Goal: Check status: Check status

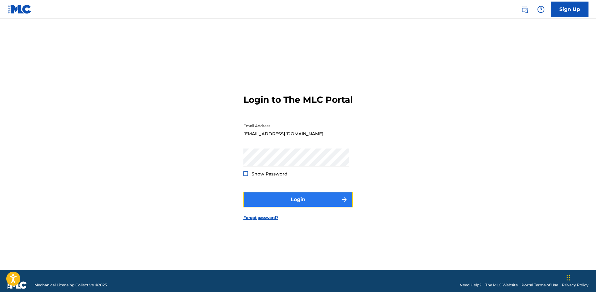
click at [288, 205] on button "Login" at bounding box center [297, 199] width 109 height 16
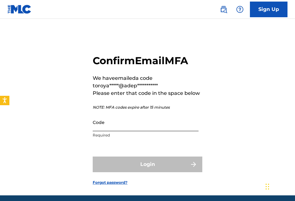
click at [126, 126] on input "Code" at bounding box center [146, 122] width 106 height 18
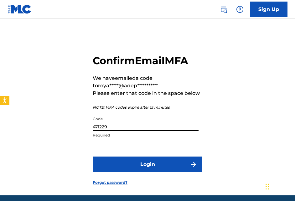
type input "471229"
click at [93, 156] on button "Login" at bounding box center [147, 164] width 109 height 16
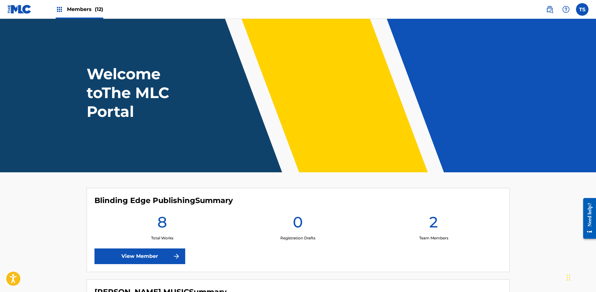
click at [82, 7] on span "Members (12)" at bounding box center [85, 9] width 36 height 7
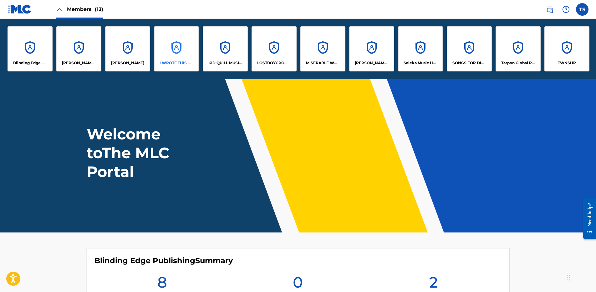
click at [185, 55] on div "I WROTE THIS MYSELF" at bounding box center [176, 48] width 45 height 45
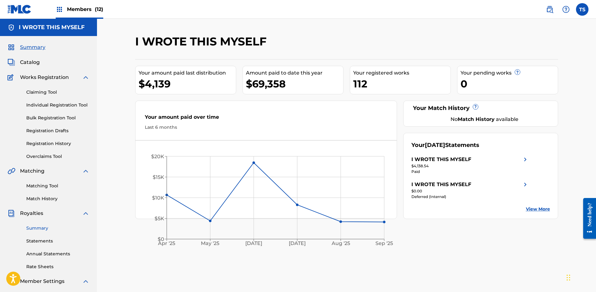
click at [38, 228] on link "Summary" at bounding box center [57, 228] width 63 height 7
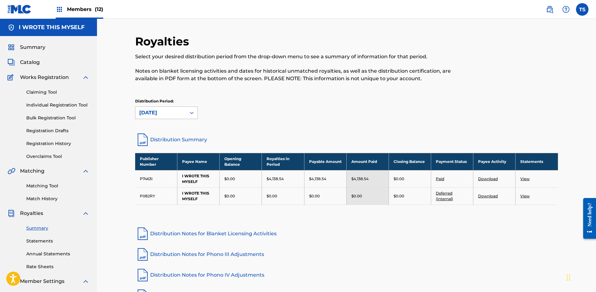
click at [178, 111] on div "[DATE]" at bounding box center [160, 113] width 43 height 8
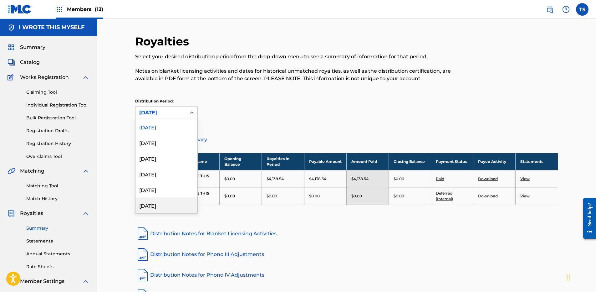
click at [164, 205] on div "[DATE]" at bounding box center [166, 205] width 62 height 16
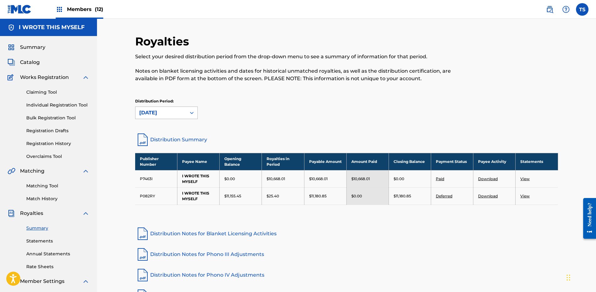
click at [184, 115] on div "[DATE]" at bounding box center [160, 113] width 51 height 12
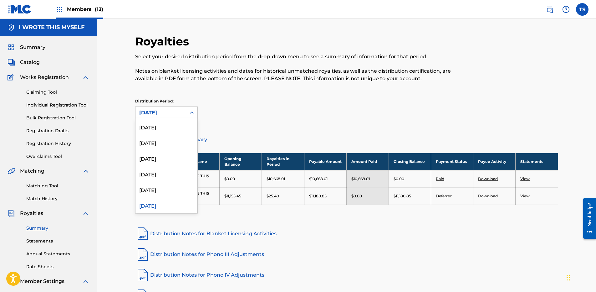
scroll to position [5, 0]
click at [154, 187] on div "[DATE]" at bounding box center [166, 184] width 62 height 16
click at [187, 112] on div at bounding box center [191, 112] width 11 height 11
click at [151, 204] on div "[DATE]" at bounding box center [166, 205] width 62 height 16
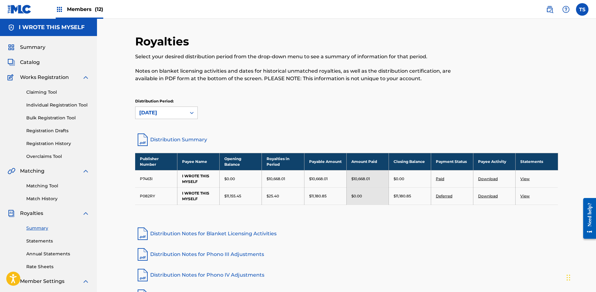
click at [183, 112] on div "[DATE]" at bounding box center [160, 113] width 51 height 12
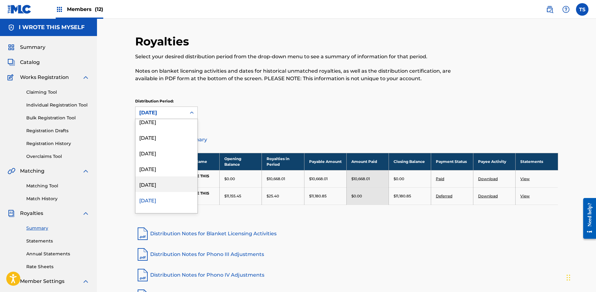
click at [154, 184] on div "[DATE]" at bounding box center [166, 184] width 62 height 16
click at [178, 114] on div "[DATE]" at bounding box center [160, 113] width 43 height 8
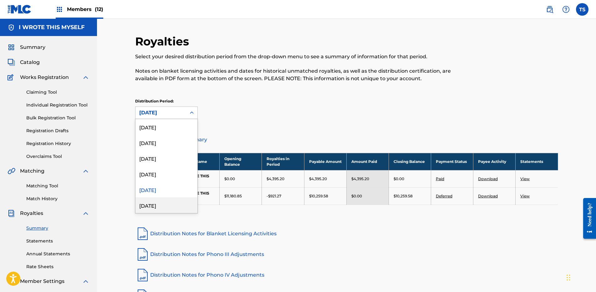
click at [156, 206] on div "[DATE]" at bounding box center [166, 205] width 62 height 16
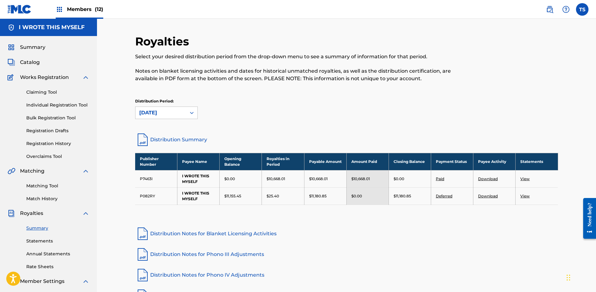
click at [166, 115] on div "[DATE]" at bounding box center [160, 113] width 43 height 8
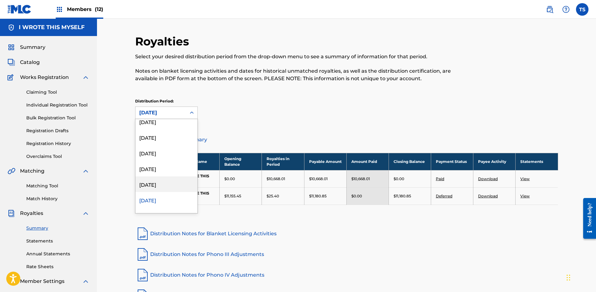
click at [153, 184] on div "[DATE]" at bounding box center [166, 184] width 62 height 16
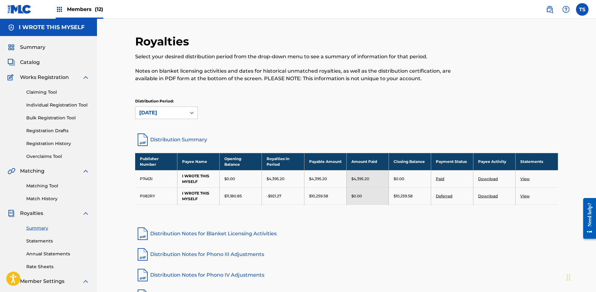
click at [180, 111] on div "[DATE]" at bounding box center [160, 113] width 43 height 8
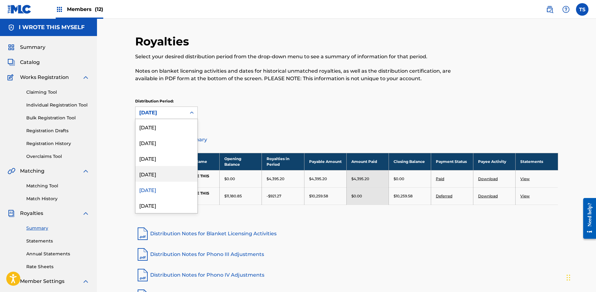
click at [156, 174] on div "[DATE]" at bounding box center [166, 174] width 62 height 16
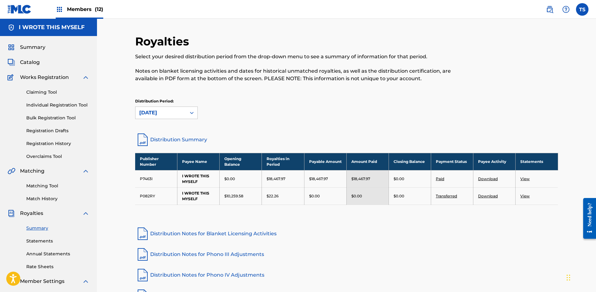
click at [184, 111] on div "[DATE]" at bounding box center [160, 113] width 51 height 12
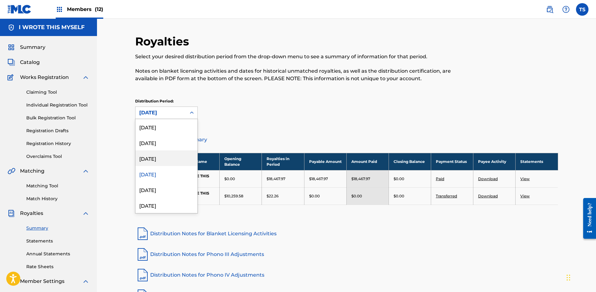
click at [153, 158] on div "[DATE]" at bounding box center [166, 158] width 62 height 16
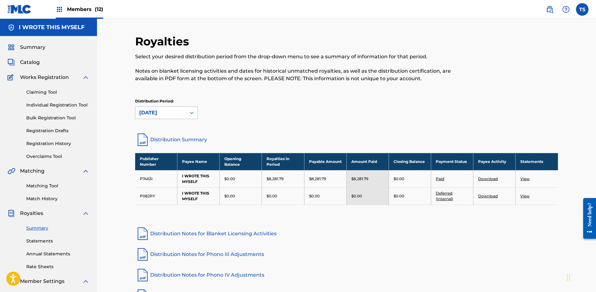
click at [155, 113] on div "[DATE]" at bounding box center [160, 113] width 43 height 8
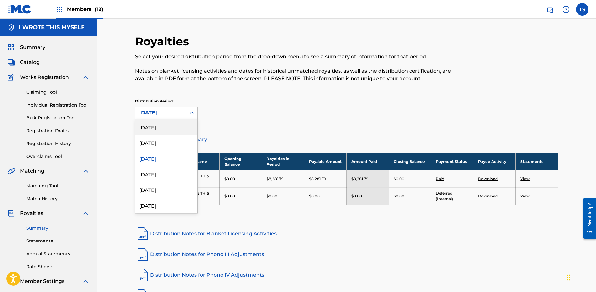
click at [165, 130] on div "[DATE]" at bounding box center [166, 127] width 62 height 16
click at [191, 116] on div at bounding box center [191, 112] width 11 height 11
click at [164, 143] on div "[DATE]" at bounding box center [166, 143] width 62 height 16
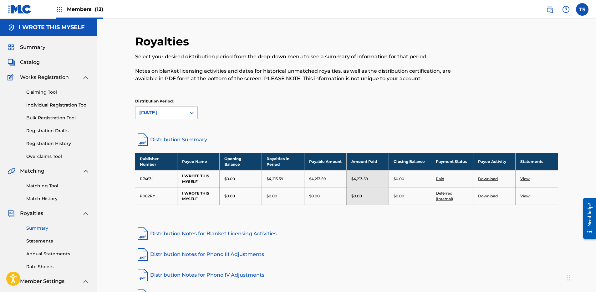
click at [183, 111] on div "[DATE]" at bounding box center [160, 113] width 51 height 12
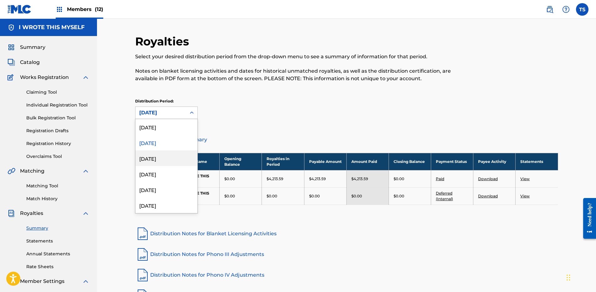
click at [157, 155] on div "[DATE]" at bounding box center [166, 158] width 62 height 16
drag, startPoint x: 164, startPoint y: 109, endPoint x: 162, endPoint y: 119, distance: 9.5
click at [164, 109] on div "[DATE]" at bounding box center [160, 113] width 43 height 8
click at [160, 129] on div "[DATE]" at bounding box center [166, 127] width 62 height 16
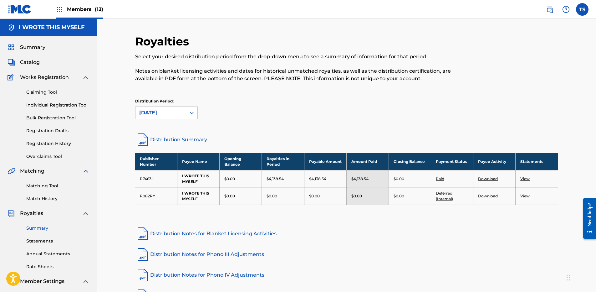
drag, startPoint x: 341, startPoint y: 114, endPoint x: 336, endPoint y: 114, distance: 5.3
click at [341, 114] on div "Distribution Period: [DATE]" at bounding box center [346, 108] width 423 height 21
click at [162, 114] on div "[DATE]" at bounding box center [160, 113] width 43 height 8
drag, startPoint x: 262, startPoint y: 122, endPoint x: 251, endPoint y: 122, distance: 11.3
click at [262, 122] on div "Distribution Period: [DATE]" at bounding box center [346, 111] width 423 height 26
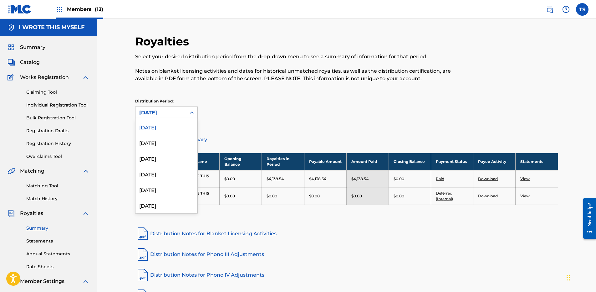
click at [190, 114] on icon at bounding box center [192, 112] width 6 height 6
click at [254, 110] on div "Distribution Period: 54 results available. Use Up and Down to choose options, p…" at bounding box center [346, 108] width 423 height 21
